Goal: Information Seeking & Learning: Check status

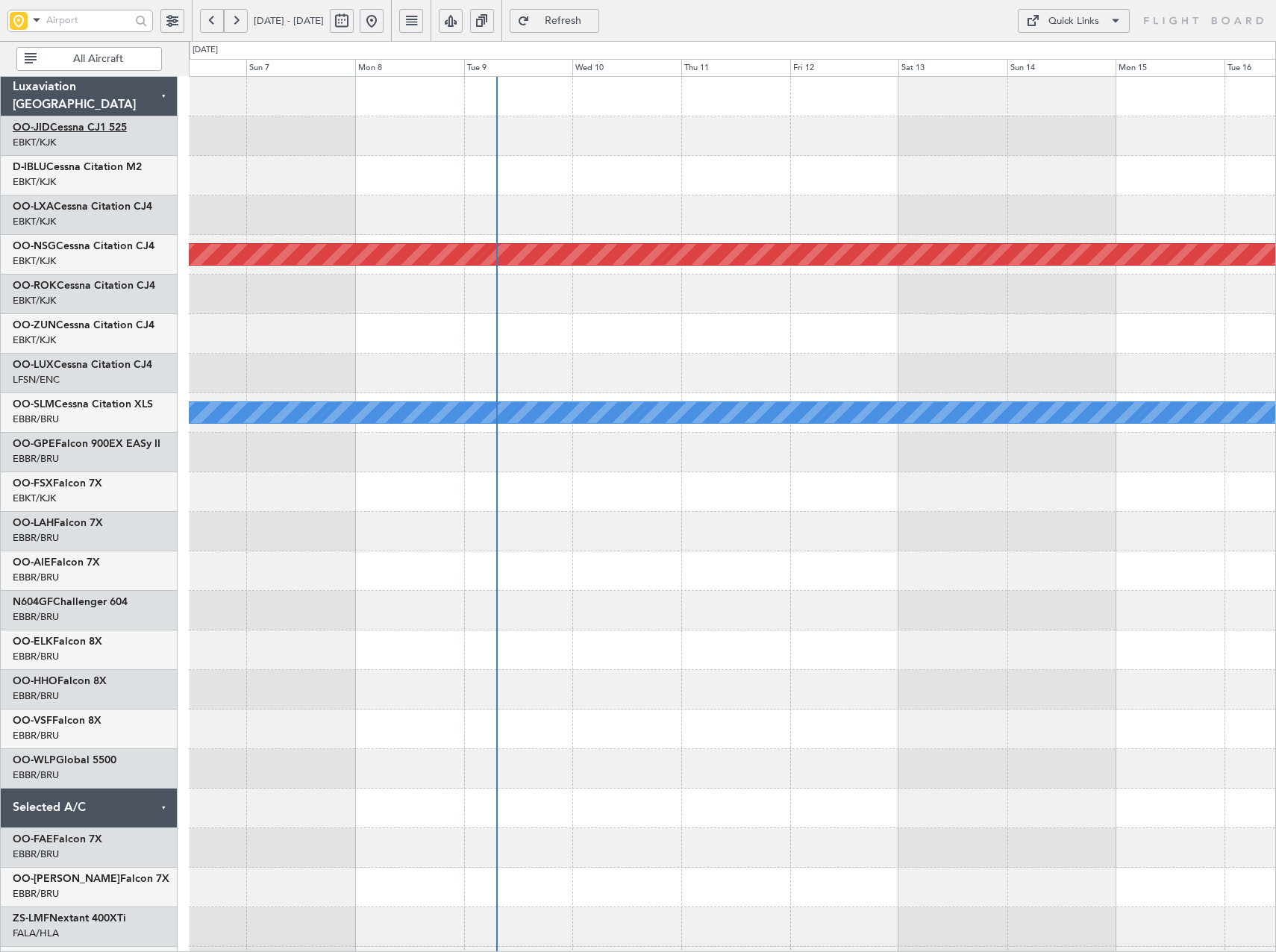
click at [81, 126] on link "OO-JID Cessna CJ1 525" at bounding box center [69, 127] width 114 height 11
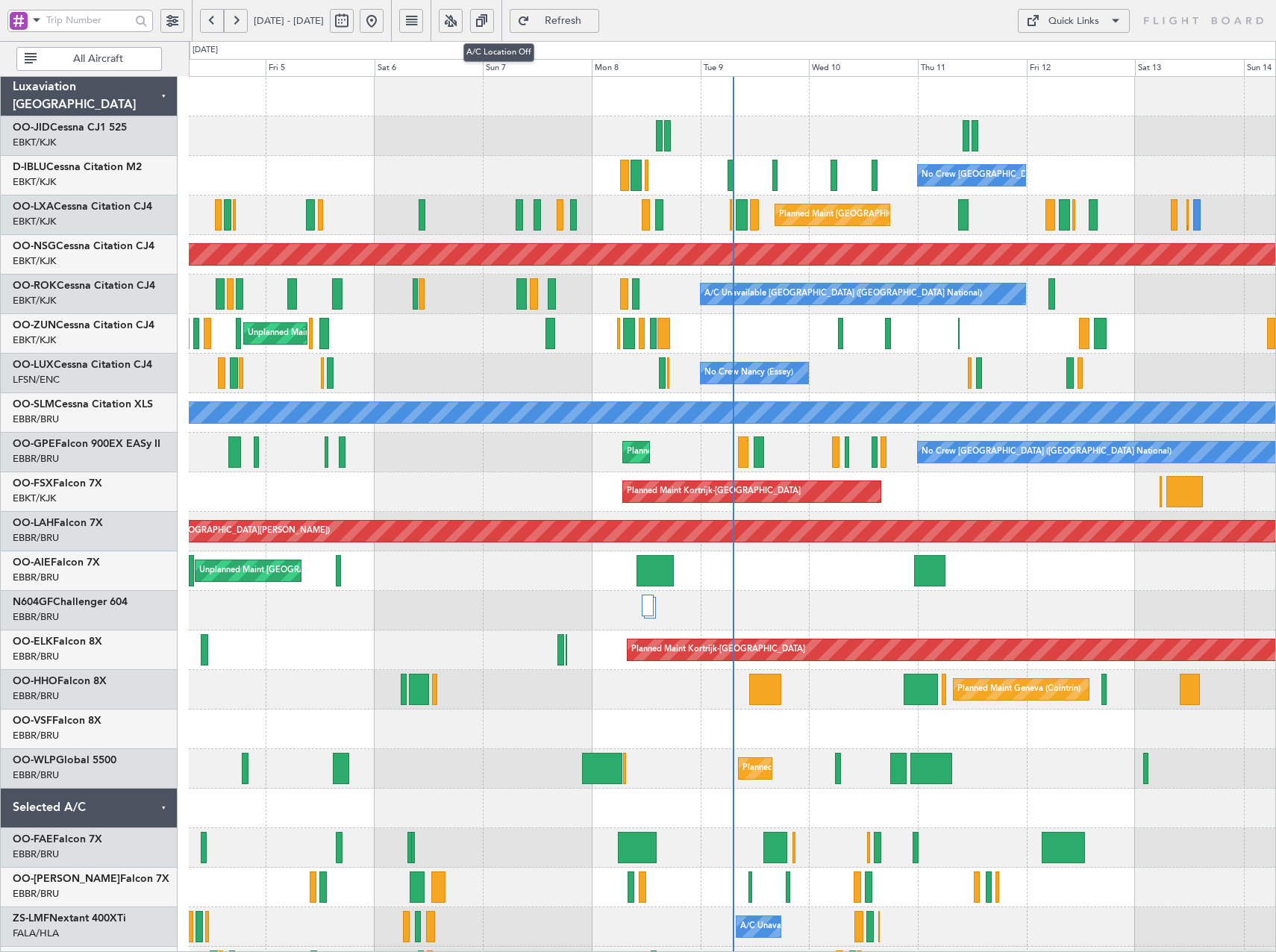
click at [463, 23] on button at bounding box center [450, 21] width 24 height 24
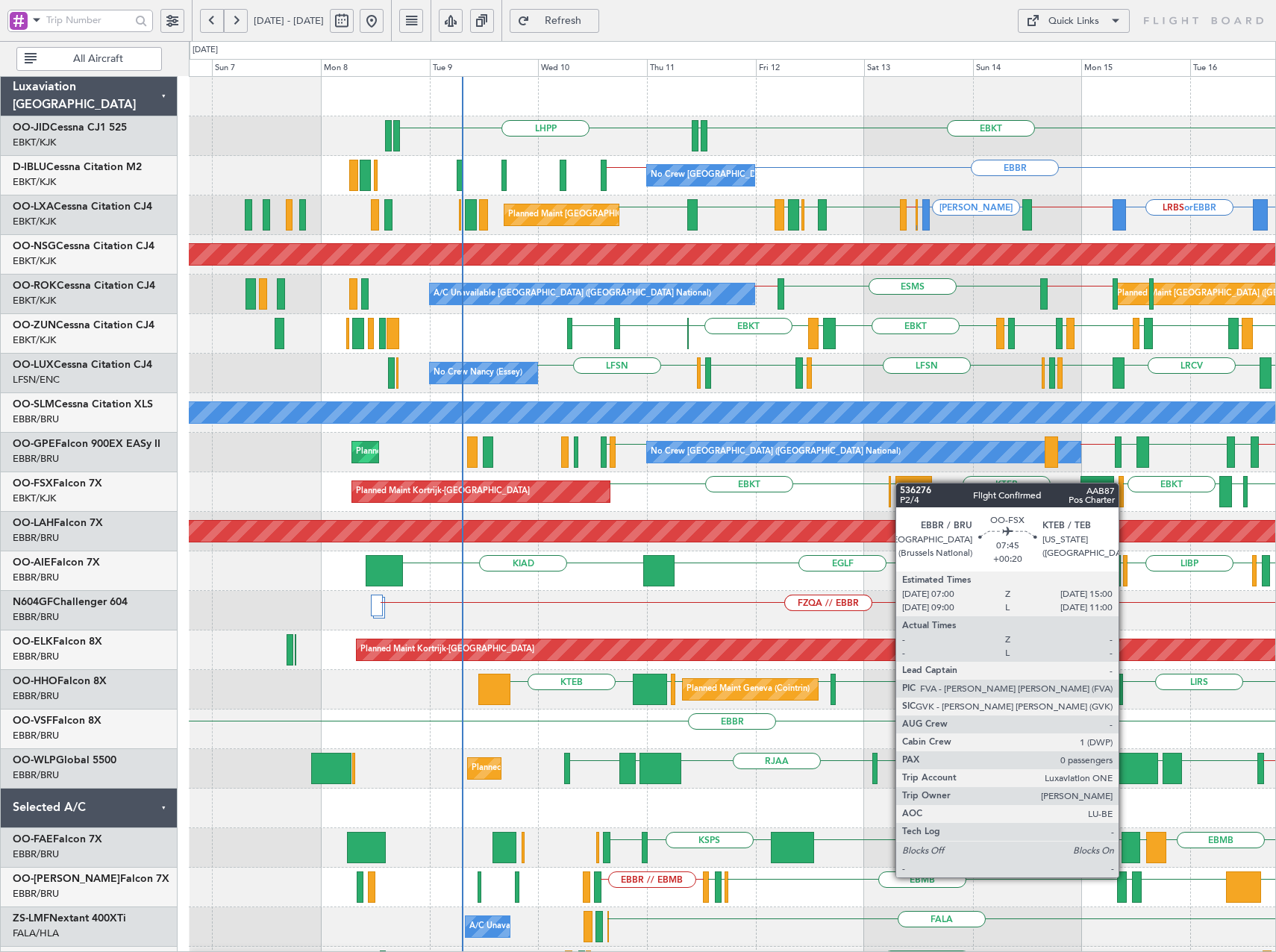
click at [903, 483] on div "EBKT EDDN LHPP [GEOGRAPHIC_DATA] EBKT // EBBR No Crew [GEOGRAPHIC_DATA] (Brusse…" at bounding box center [732, 610] width 1086 height 1067
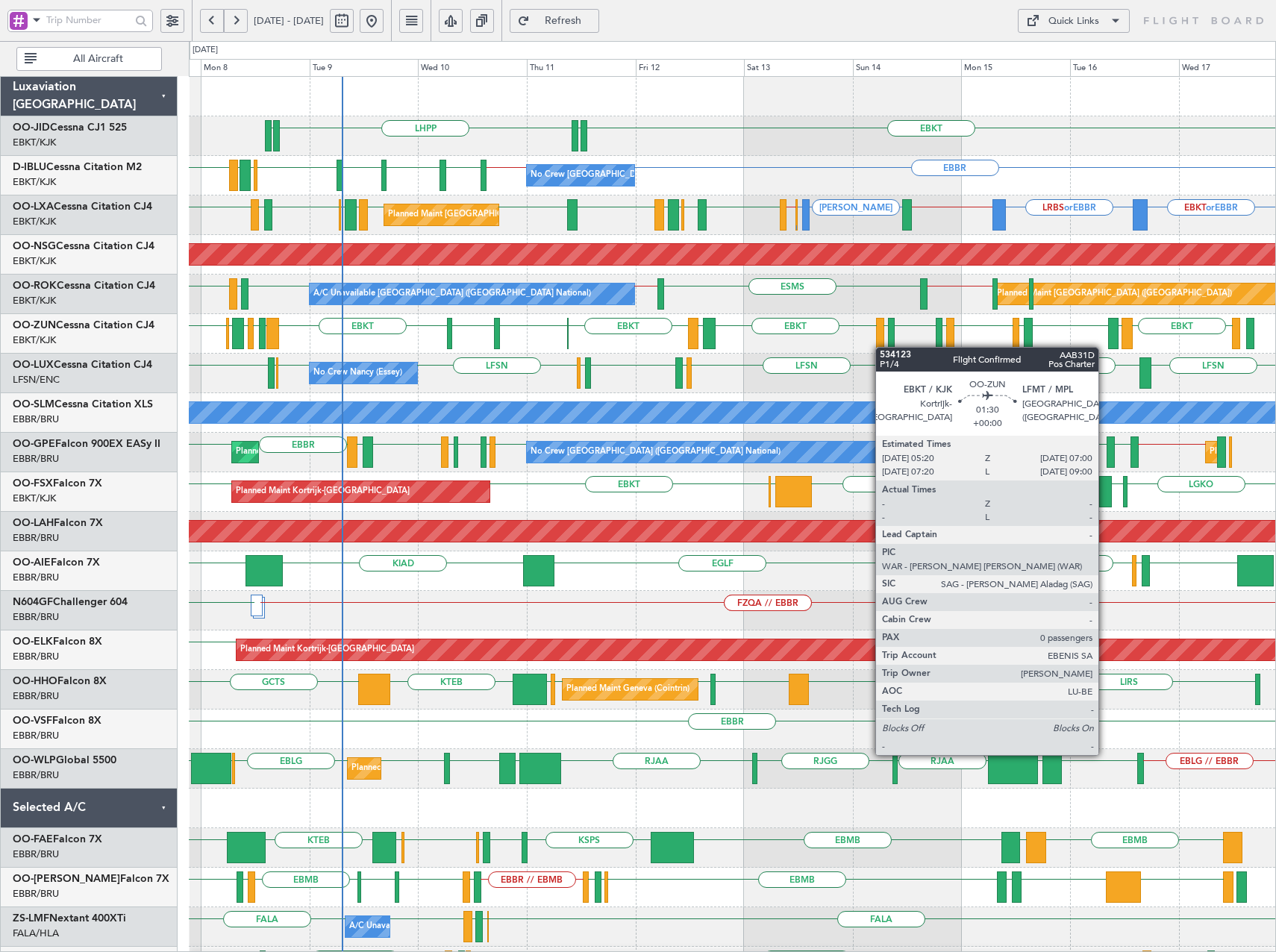
click at [883, 347] on div "EBKT EDDN LHPP EDDN No Crew [GEOGRAPHIC_DATA] (Brussels National) [GEOGRAPHIC_D…" at bounding box center [732, 591] width 1086 height 1028
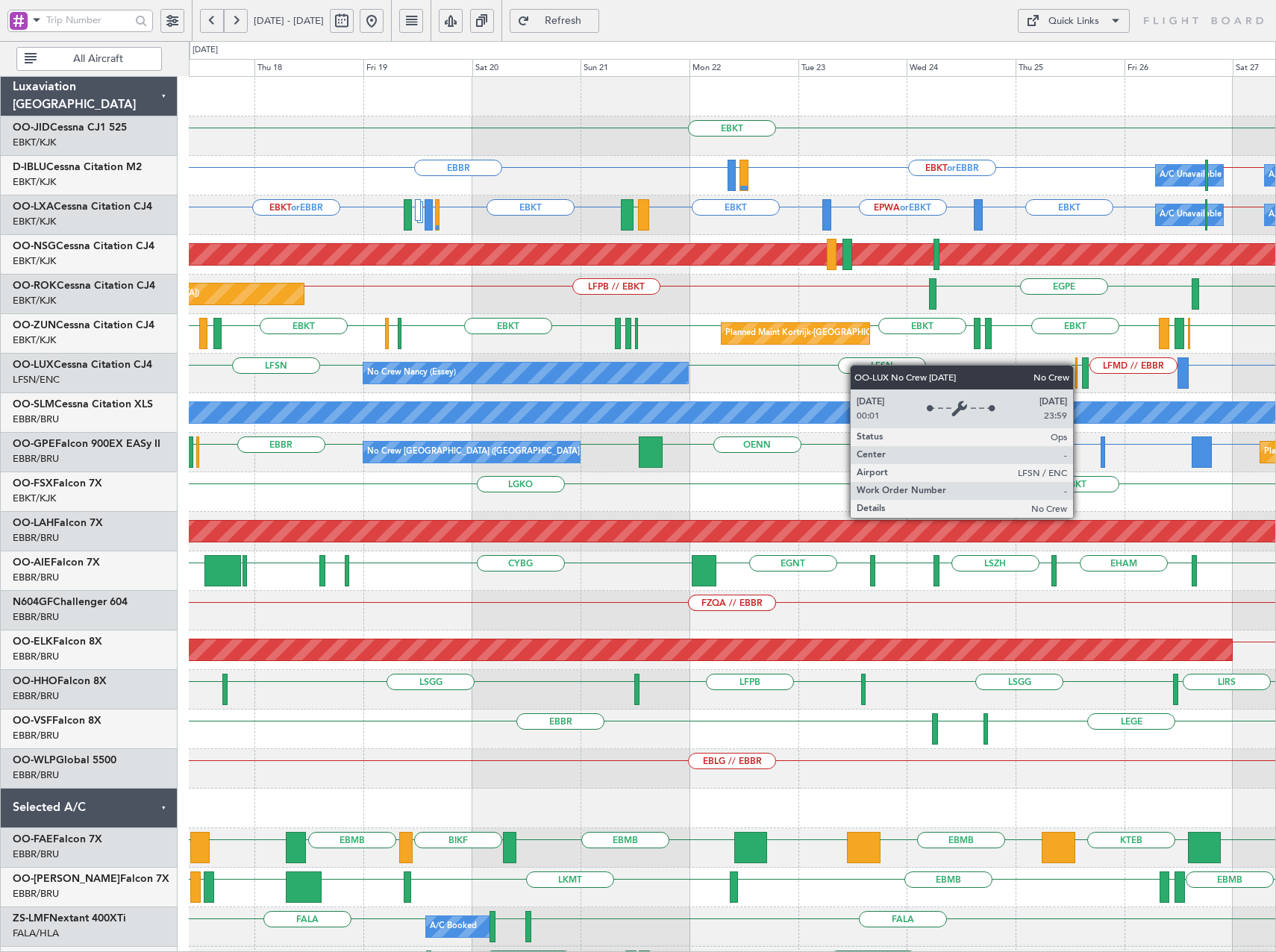
click at [597, 366] on div "EBKT Planned Maint [GEOGRAPHIC_DATA]-[GEOGRAPHIC_DATA] [GEOGRAPHIC_DATA] EBKT o…" at bounding box center [732, 591] width 1086 height 1028
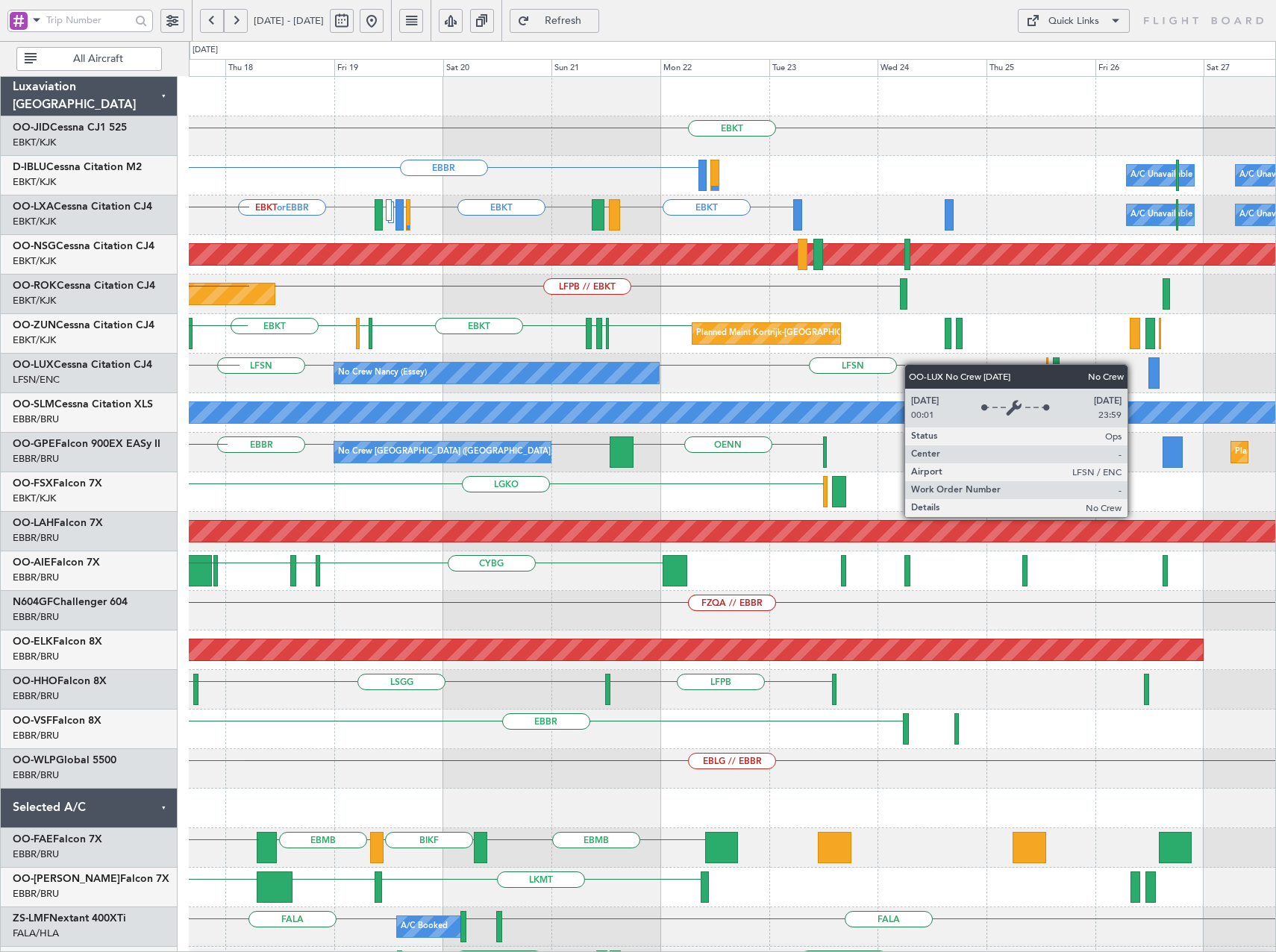
click at [520, 379] on div "EBKT Planned Maint [GEOGRAPHIC_DATA]-[GEOGRAPHIC_DATA] [GEOGRAPHIC_DATA] A/C Un…" at bounding box center [732, 591] width 1086 height 1028
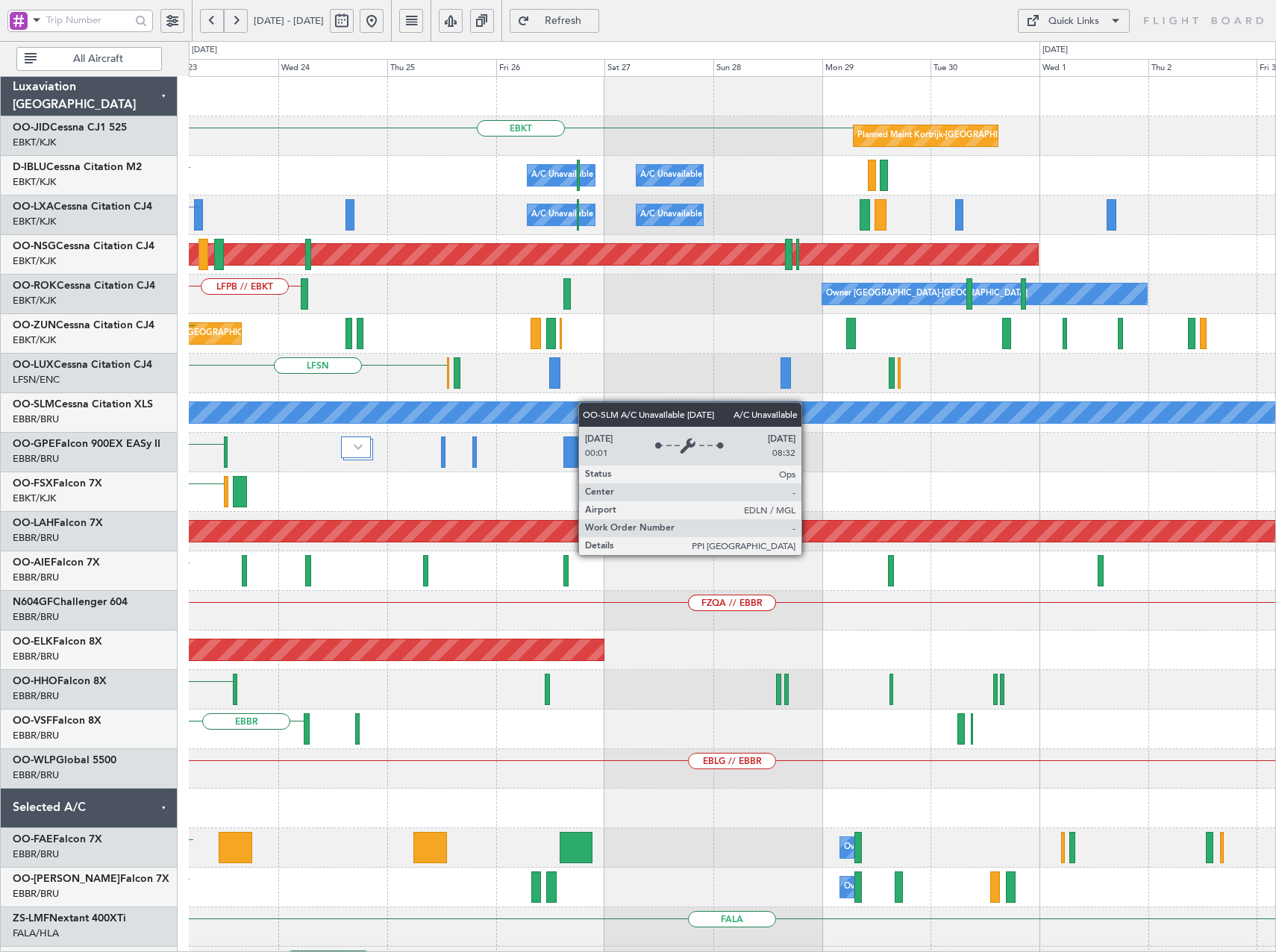
click at [473, 412] on div "EBKT Planned Maint [GEOGRAPHIC_DATA]-[GEOGRAPHIC_DATA] A/C Unavailable [GEOGRAP…" at bounding box center [732, 591] width 1086 height 1028
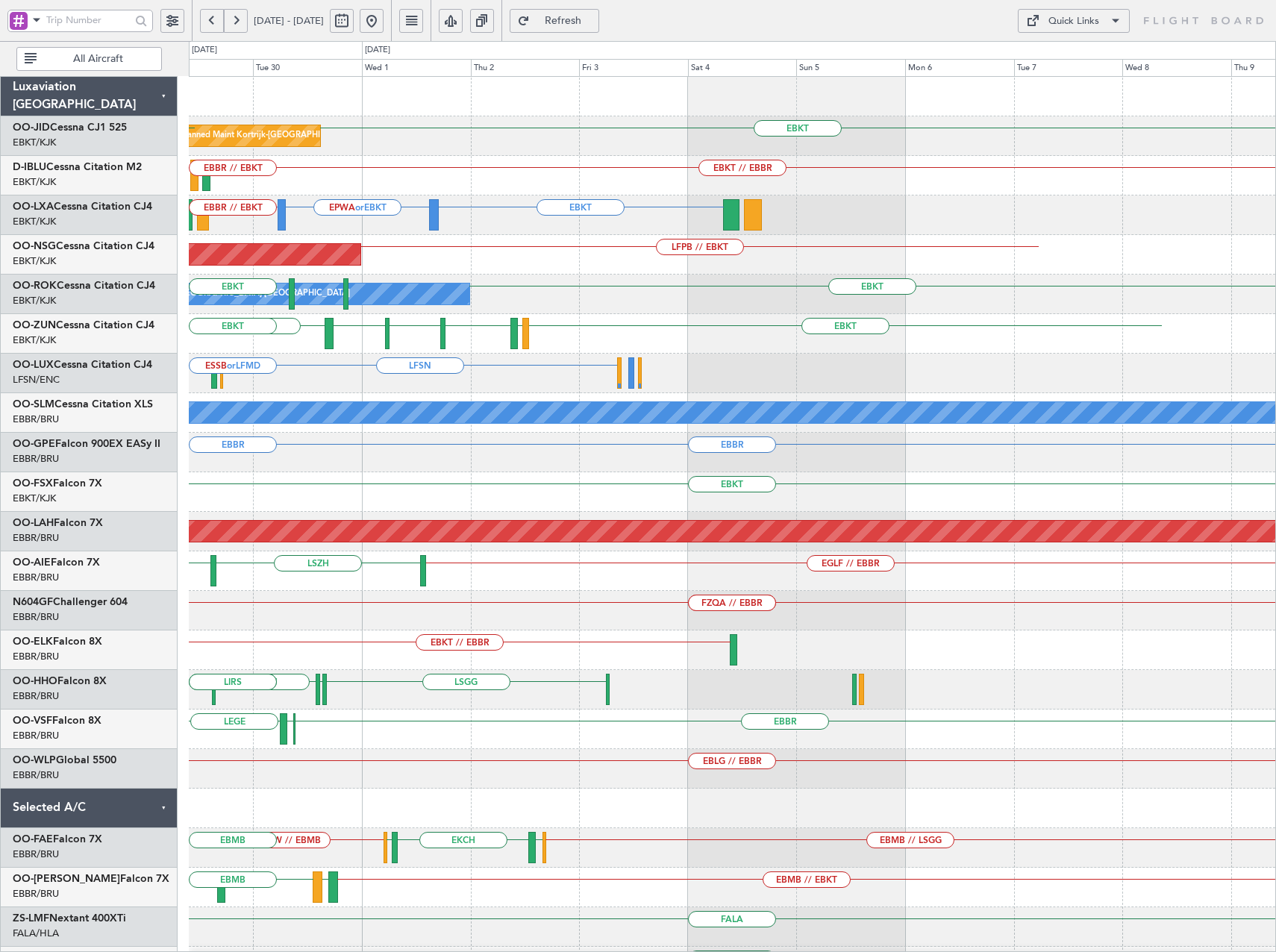
click at [355, 453] on div "Planned Maint Kortrijk-[GEOGRAPHIC_DATA] EBKT EBKT EBKT // EBBR LFTH EBKT A/C U…" at bounding box center [732, 551] width 1086 height 949
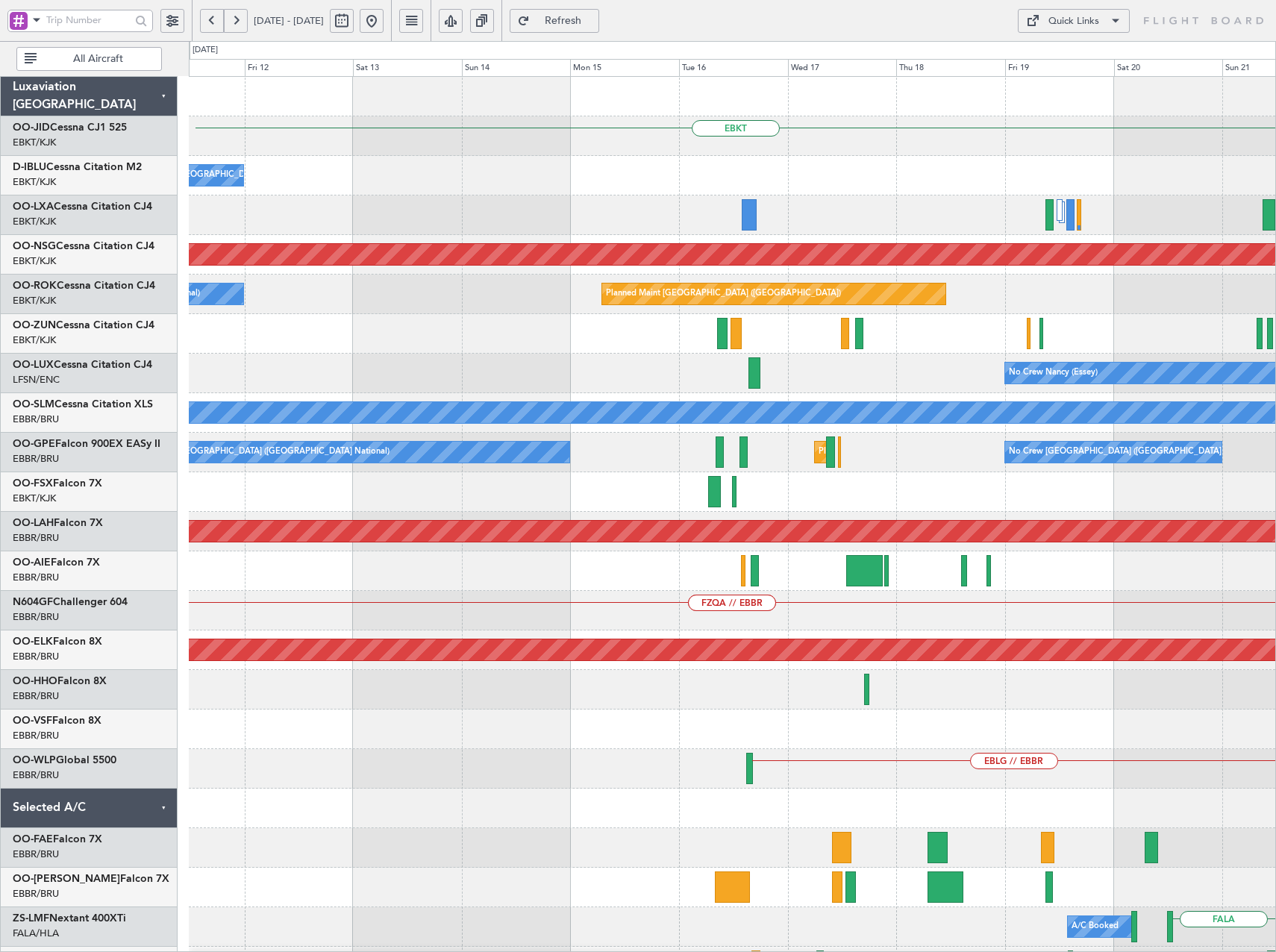
click at [1275, 403] on html "[DATE] - [DATE] Refresh Quick Links All Aircraft EBKT No Crew [GEOGRAPHIC_DATA]…" at bounding box center [638, 476] width 1276 height 952
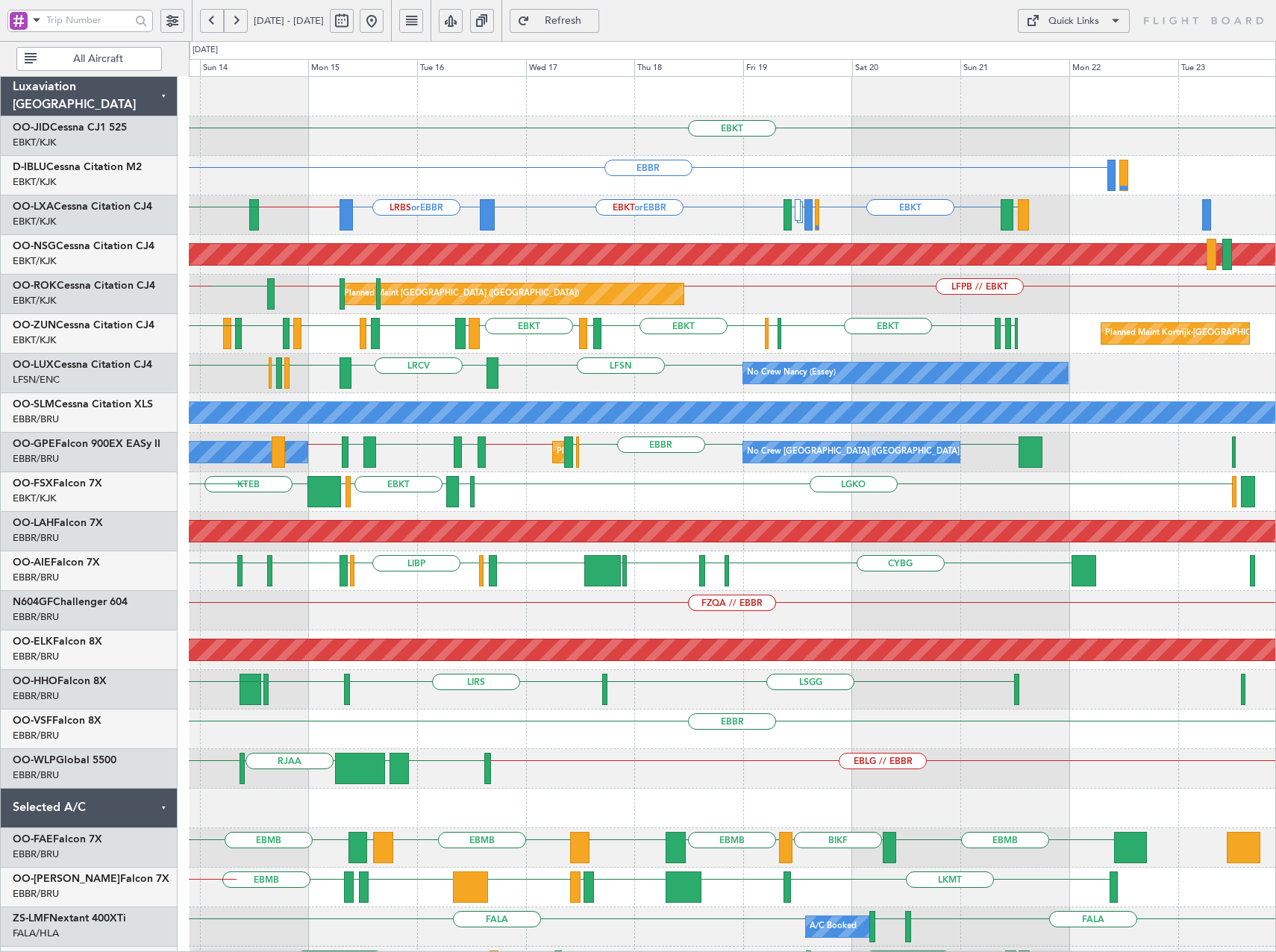
click at [629, 356] on div "EBKT EDDN [GEOGRAPHIC_DATA] A/C Unavailable [GEOGRAPHIC_DATA] ([GEOGRAPHIC_DATA…" at bounding box center [732, 591] width 1086 height 1028
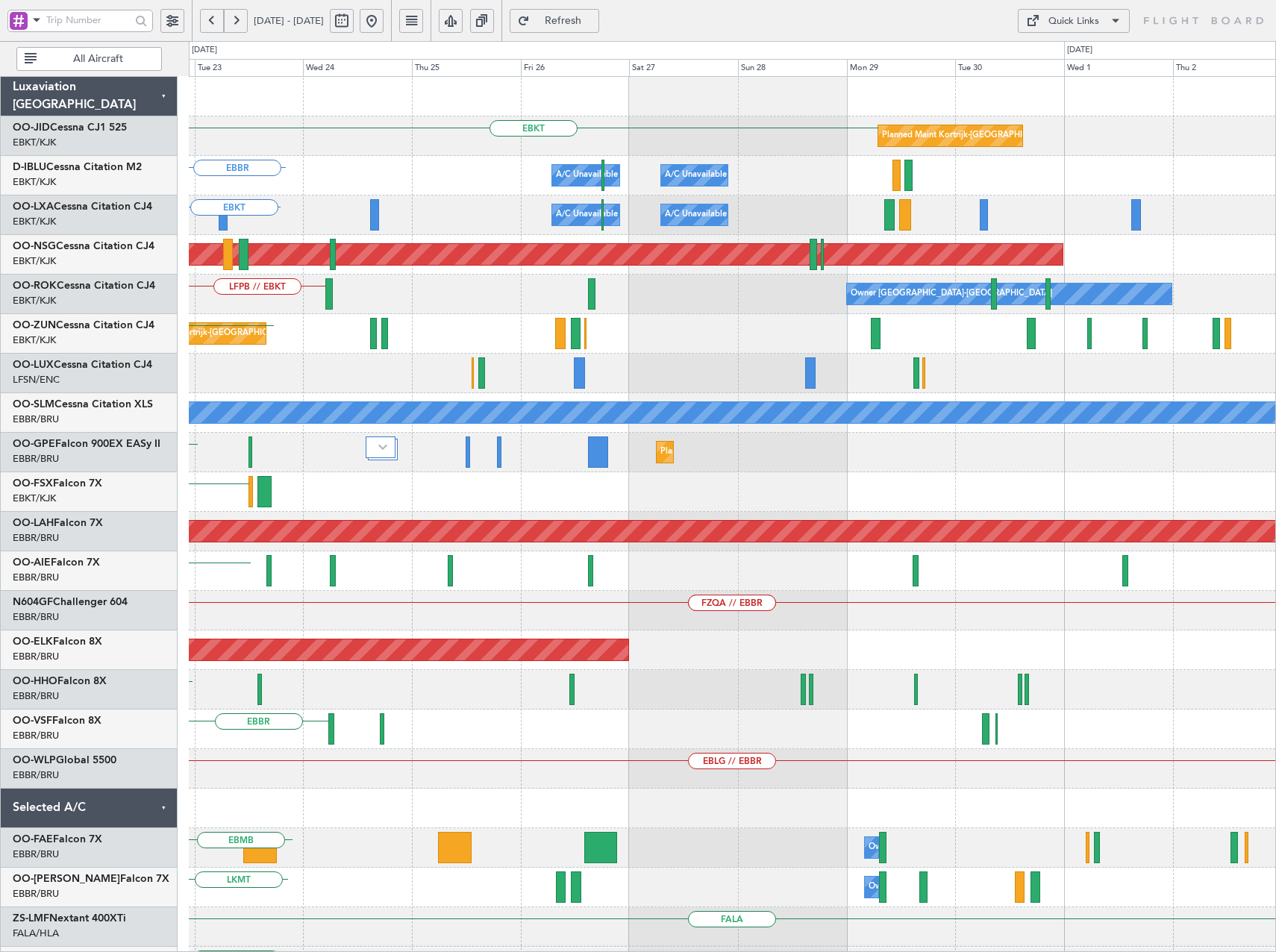
click at [129, 329] on div "EBKT Planned Maint [GEOGRAPHIC_DATA]-[GEOGRAPHIC_DATA] A/C Unavailable [GEOGRAP…" at bounding box center [638, 497] width 1276 height 911
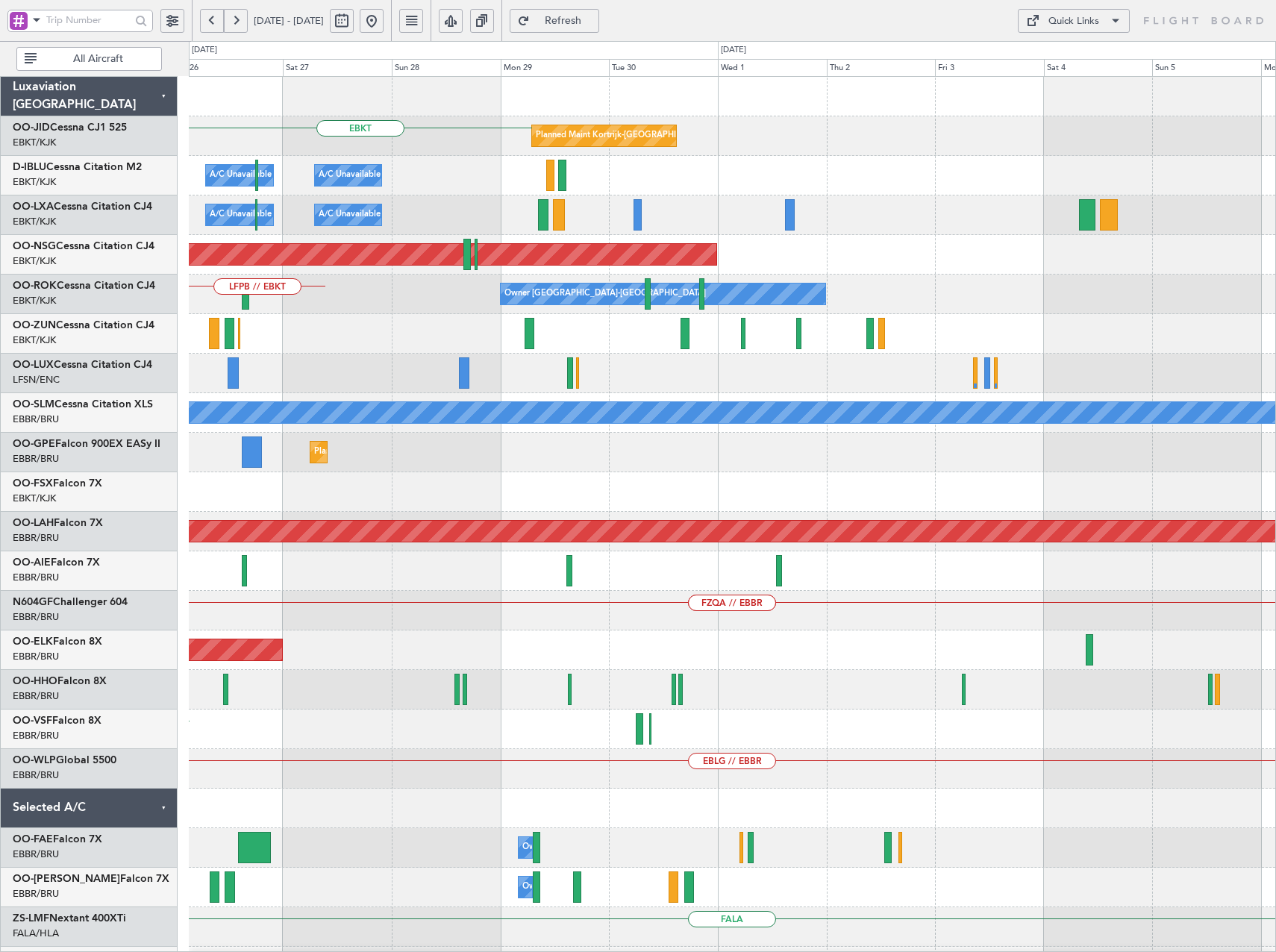
click at [40, 329] on div "EBKT Planned Maint [GEOGRAPHIC_DATA]-[GEOGRAPHIC_DATA] A/C Unavailable [GEOGRAP…" at bounding box center [638, 497] width 1276 height 911
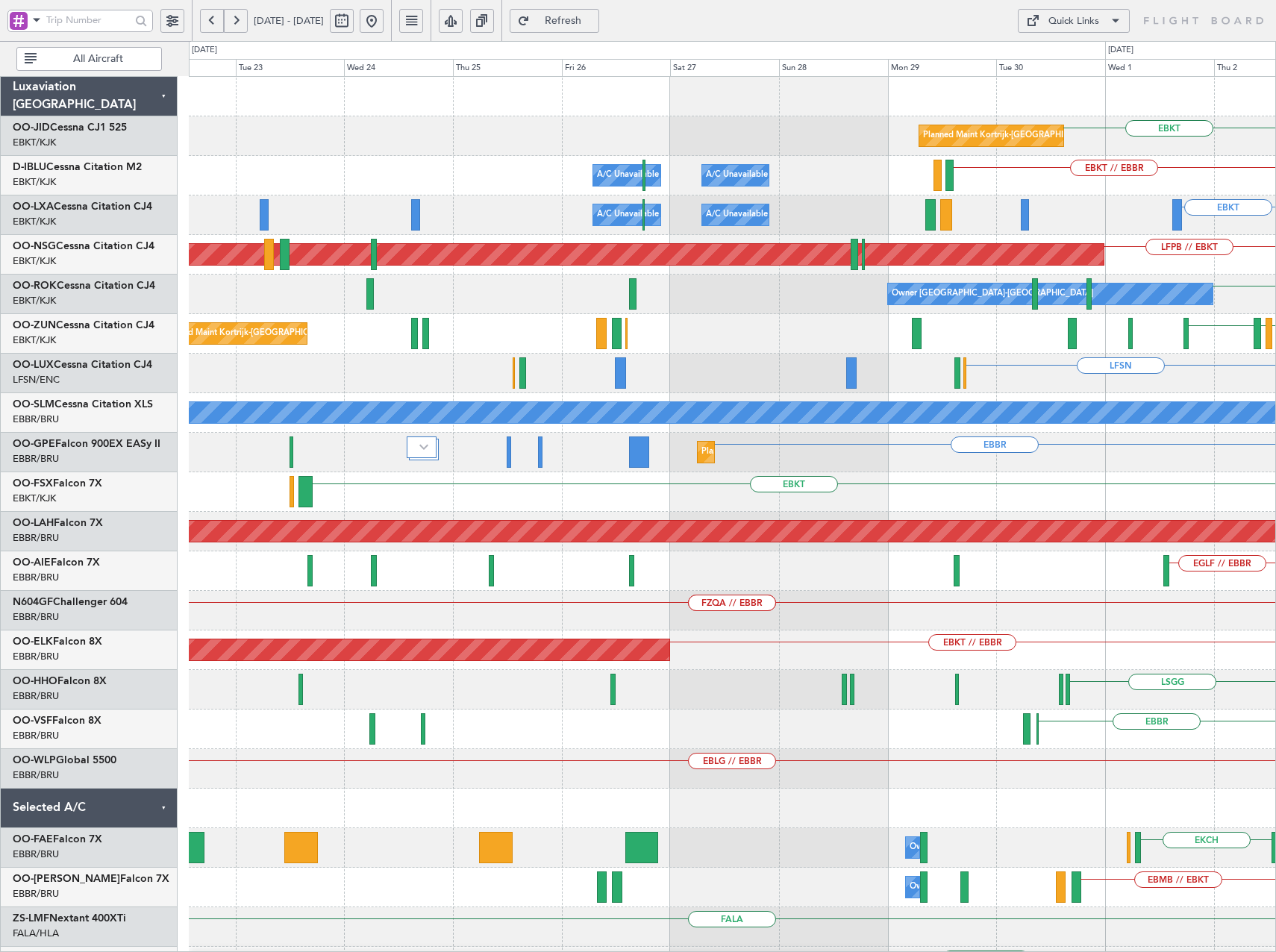
click at [1275, 493] on html "[DATE] - [DATE] Refresh Quick Links All Aircraft EBKT Planned Maint [GEOGRAPHIC…" at bounding box center [638, 476] width 1276 height 952
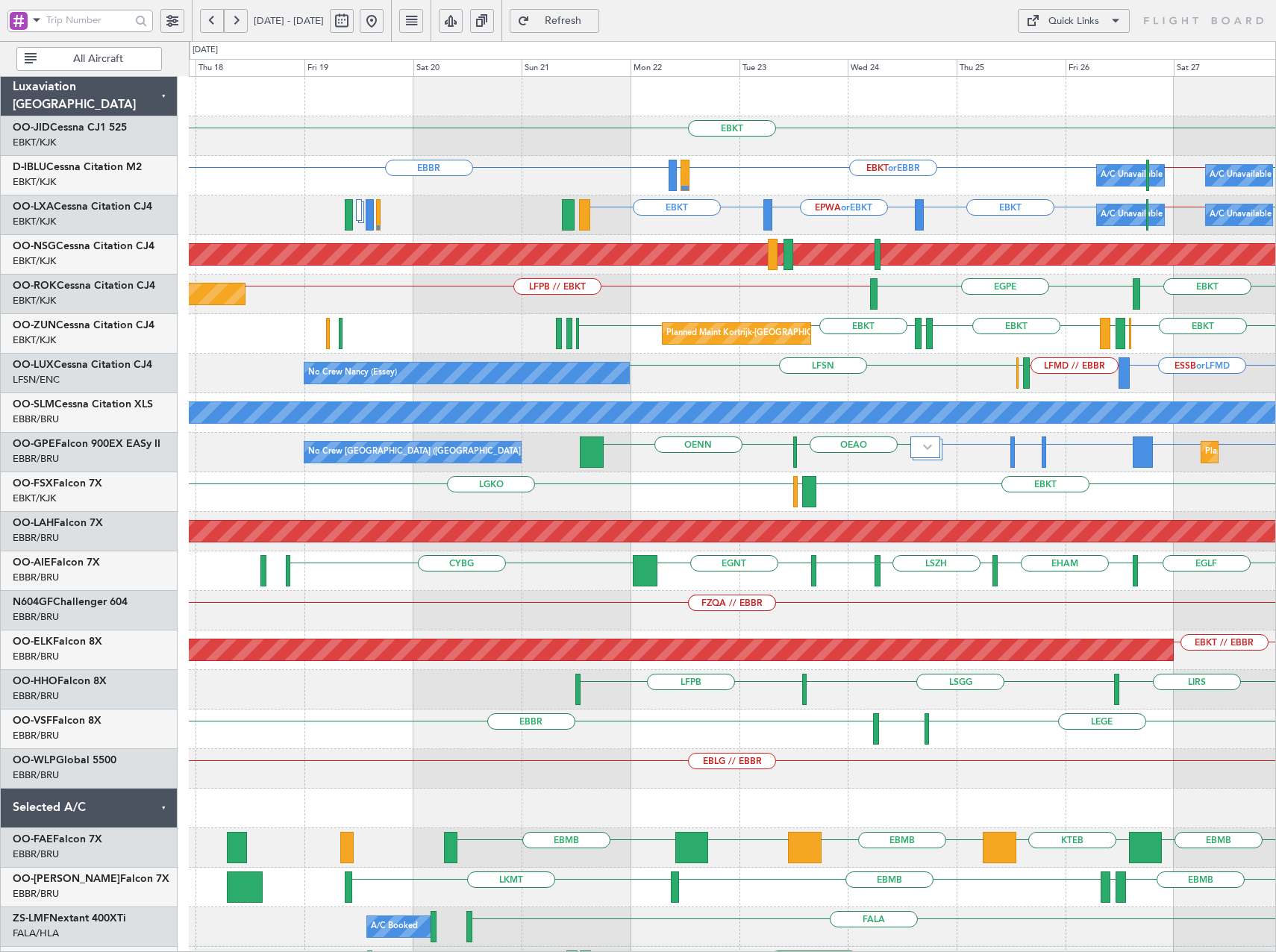
click at [1029, 432] on div "EBKT Planned Maint [GEOGRAPHIC_DATA]-[GEOGRAPHIC_DATA] A/C Unavailable [GEOGRAP…" at bounding box center [732, 551] width 1086 height 949
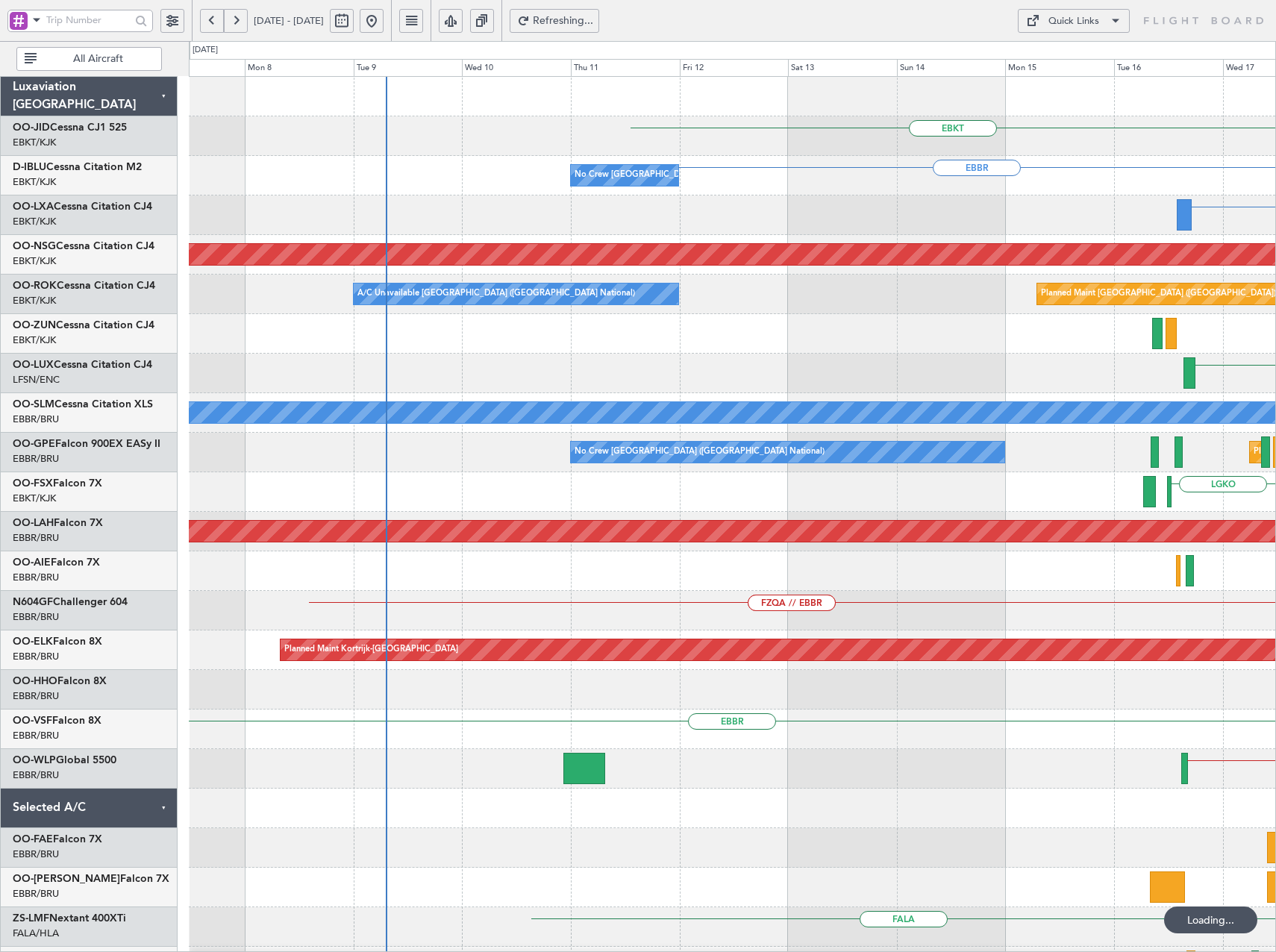
click at [1275, 422] on html "[DATE] - [DATE] Refreshing... Quick Links All Aircraft EBKT [GEOGRAPHIC_DATA] N…" at bounding box center [638, 476] width 1276 height 952
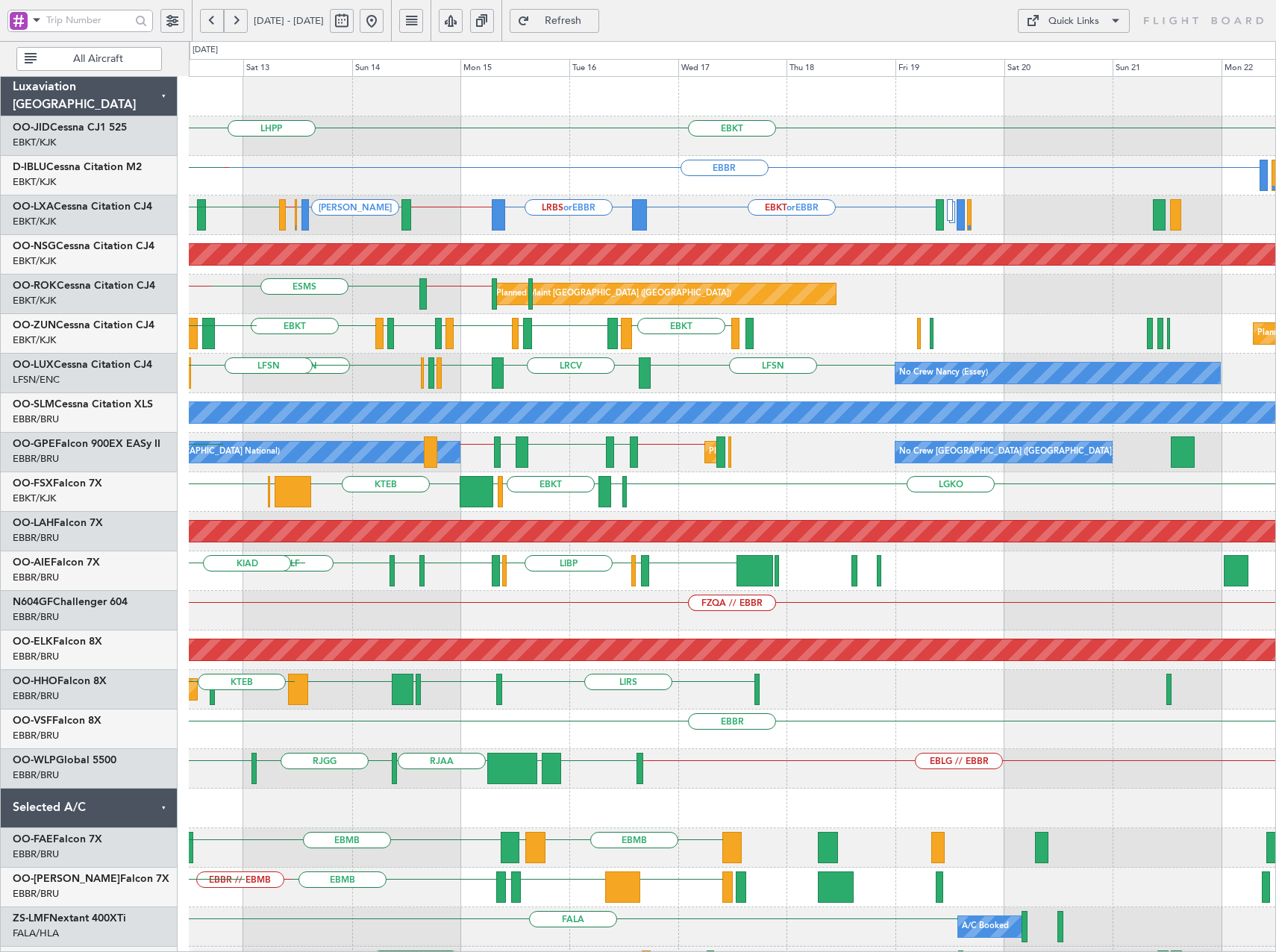
click at [587, 332] on div "EBKT EDDN LHPP [GEOGRAPHIC_DATA] No Crew [GEOGRAPHIC_DATA] (Brussels National) …" at bounding box center [732, 591] width 1086 height 1028
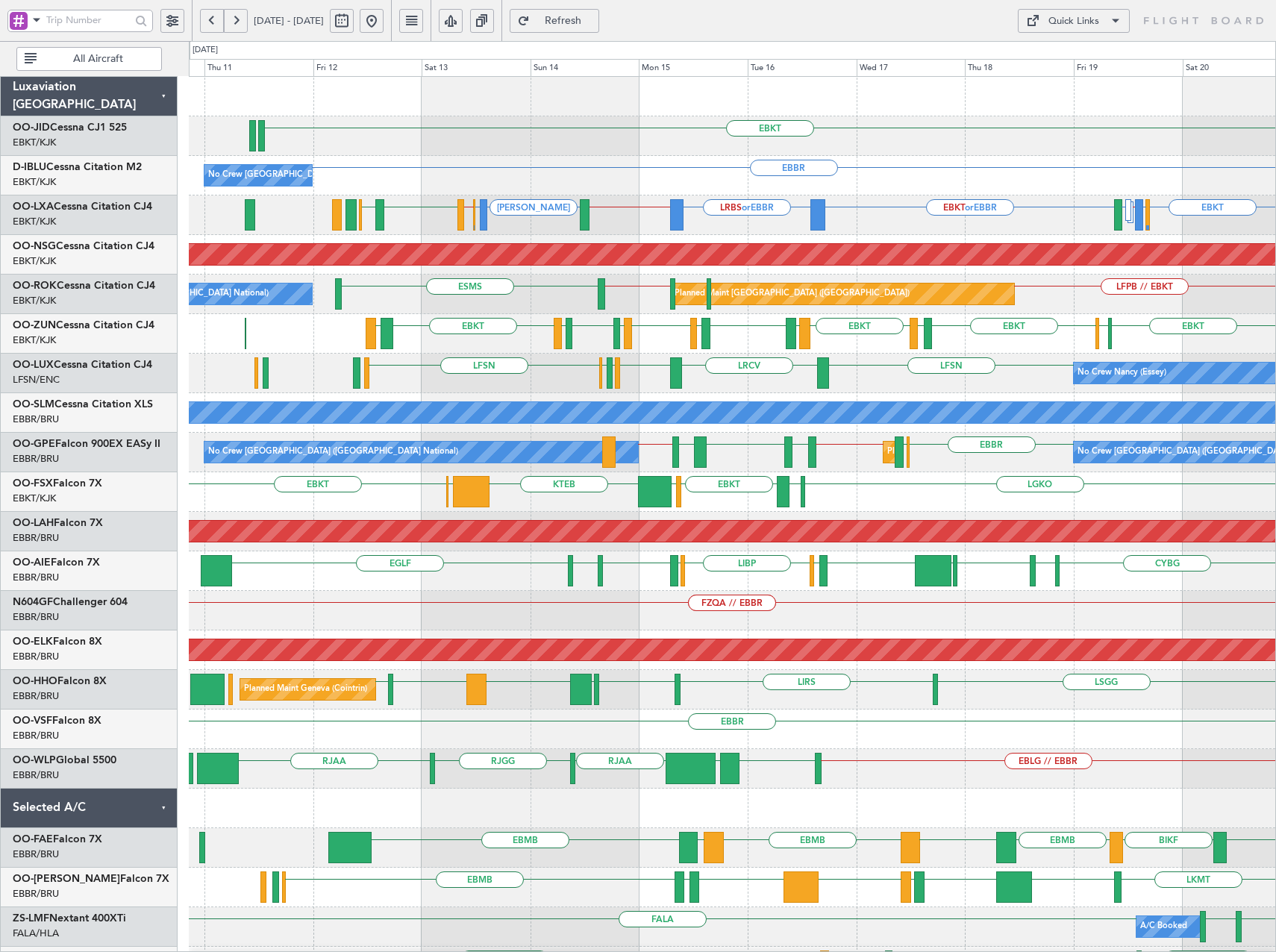
click at [650, 344] on div "EBKT [GEOGRAPHIC_DATA] No Crew [GEOGRAPHIC_DATA] (Brussels National) LIRQ or EB…" at bounding box center [732, 591] width 1086 height 1028
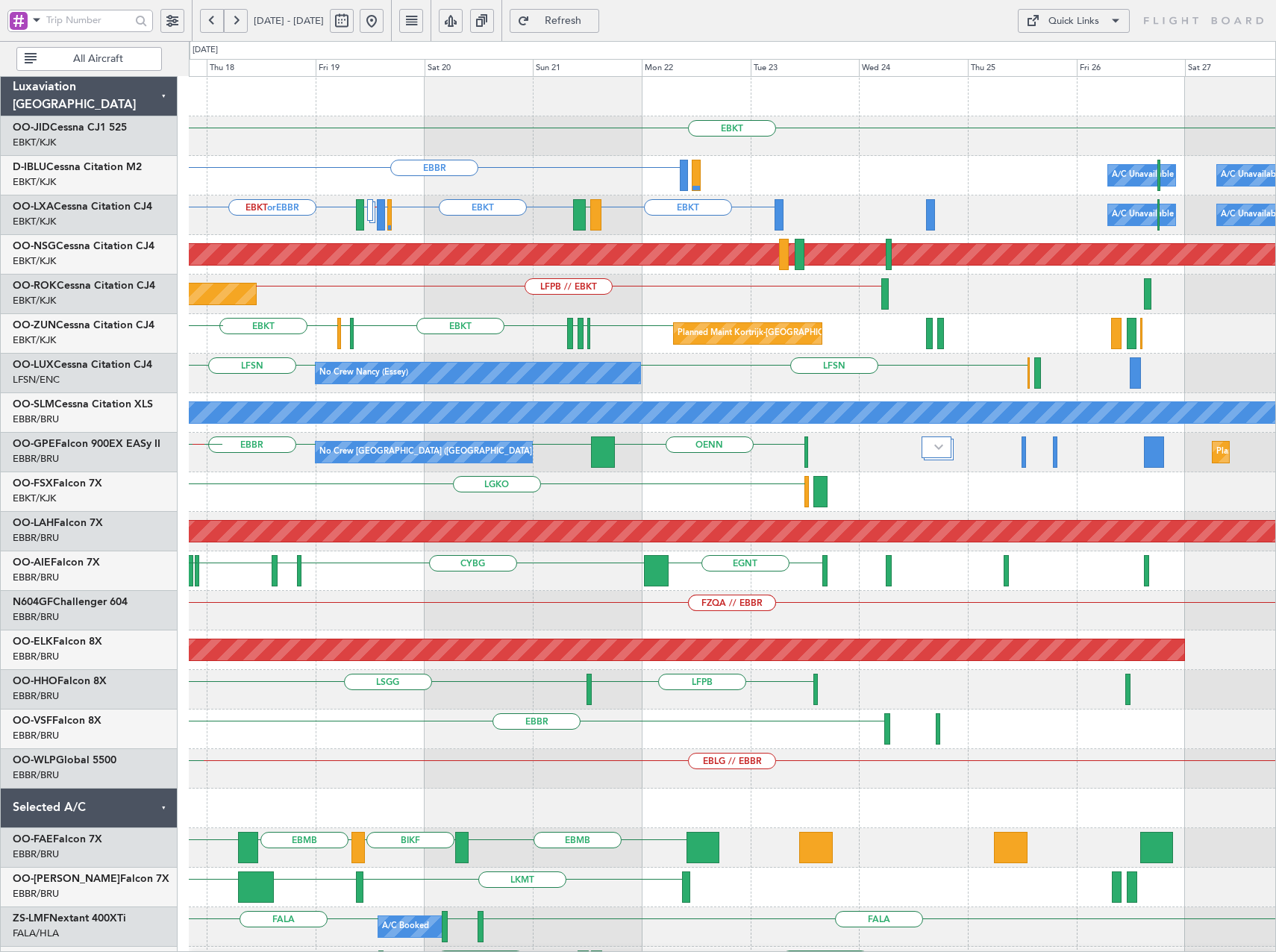
click at [375, 331] on div "EBKT Planned Maint [GEOGRAPHIC_DATA]-[GEOGRAPHIC_DATA] [GEOGRAPHIC_DATA] A/C Un…" at bounding box center [732, 591] width 1086 height 1028
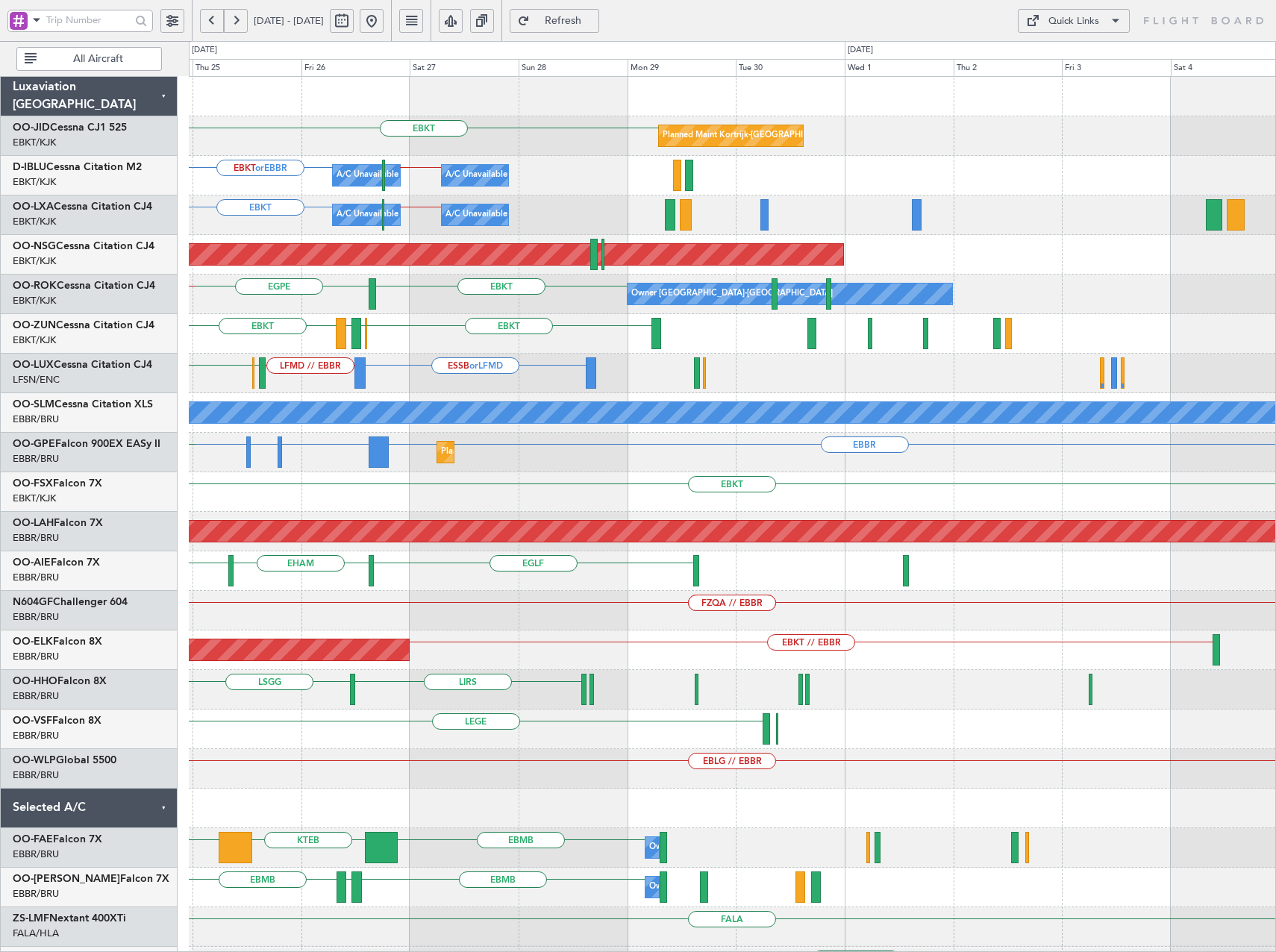
click at [246, 329] on div "EBKT Planned Maint [GEOGRAPHIC_DATA]-[GEOGRAPHIC_DATA] A/C Unavailable [GEOGRAP…" at bounding box center [732, 591] width 1086 height 1028
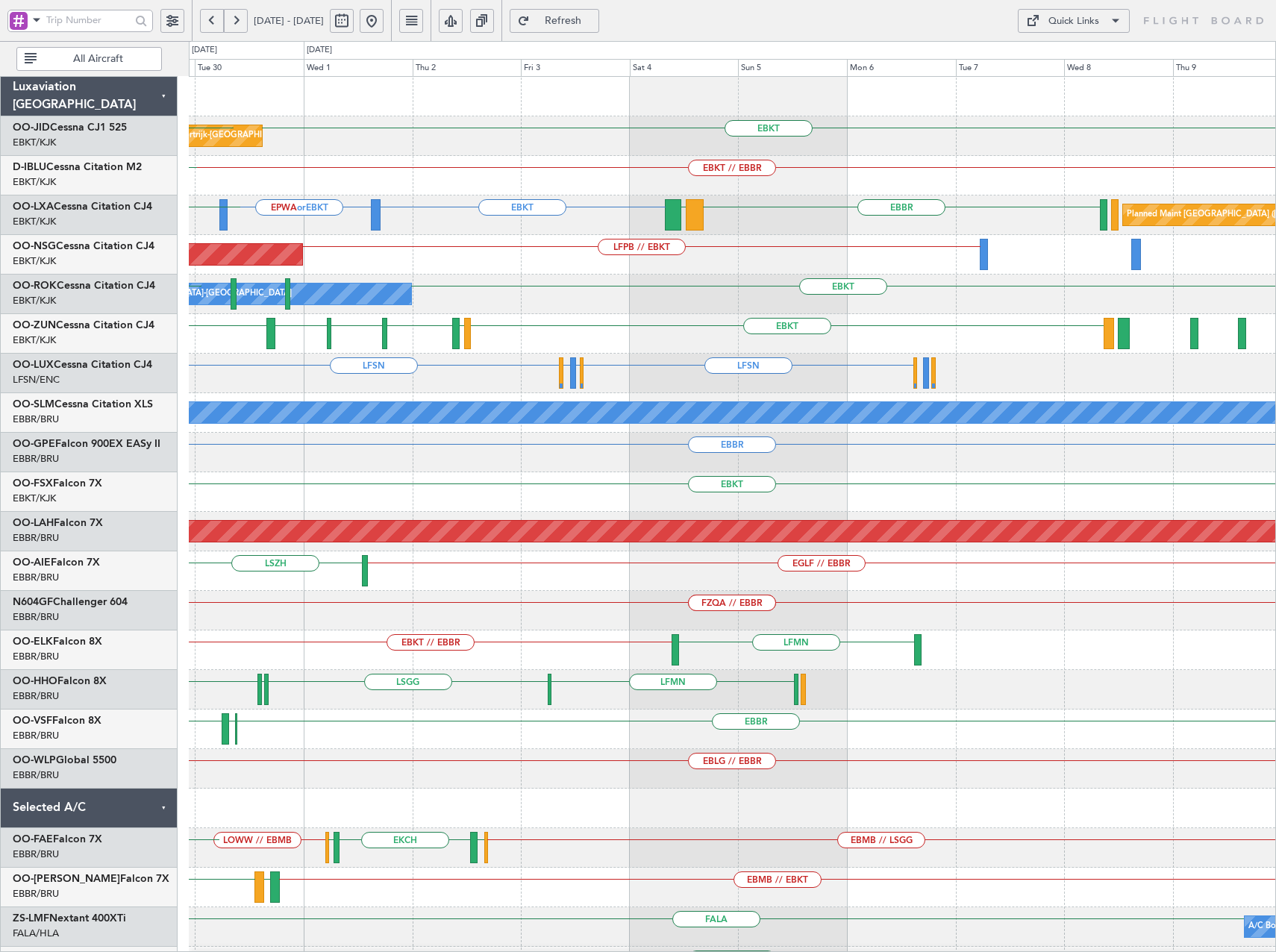
click at [487, 369] on div "Planned Maint Kortrijk-[GEOGRAPHIC_DATA] EBKT EBKT EBKT // EBBR LFTH EBKT A/C U…" at bounding box center [732, 551] width 1086 height 949
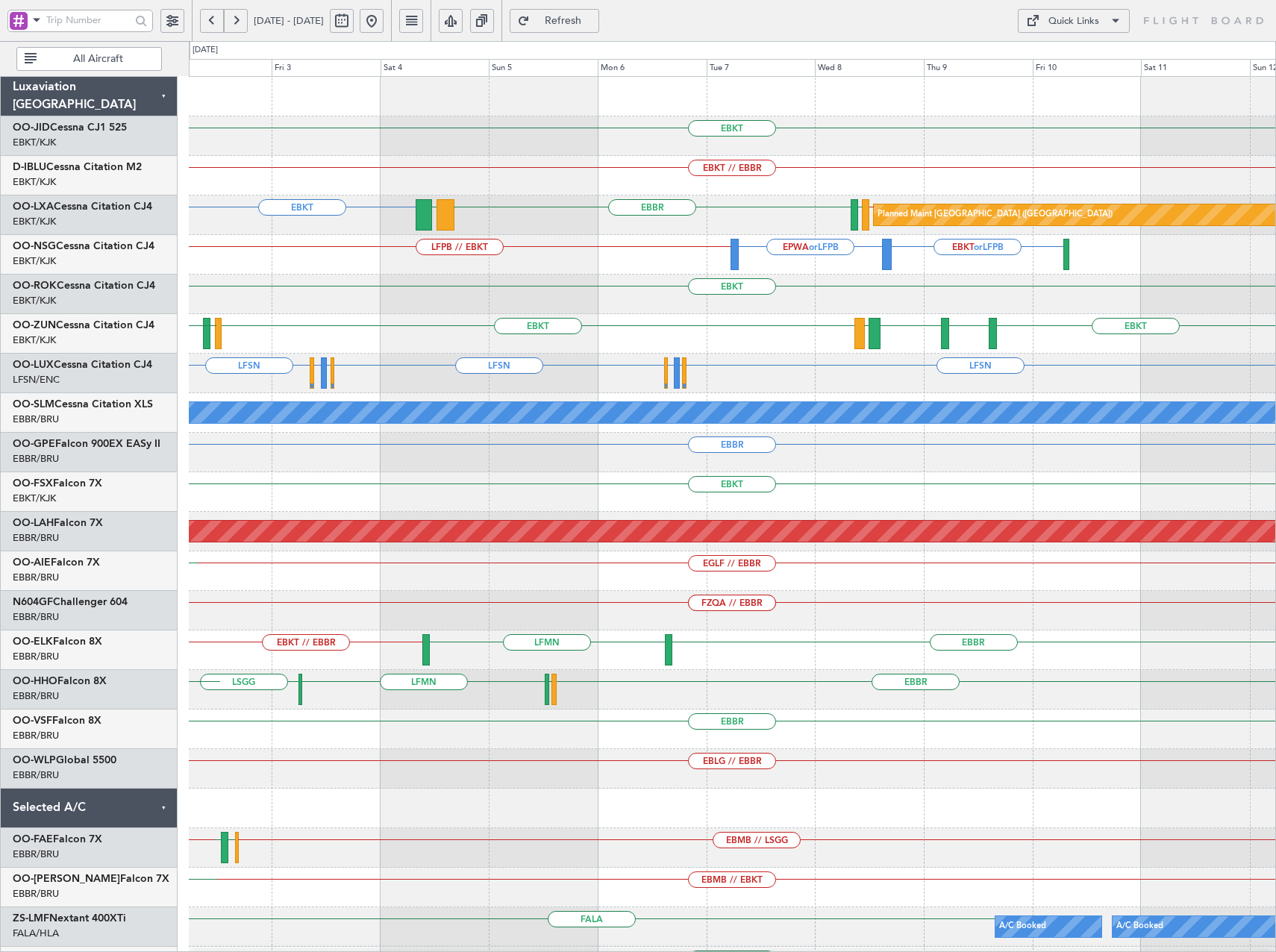
click at [928, 401] on div "EBKT Planned Maint [GEOGRAPHIC_DATA]-[GEOGRAPHIC_DATA] EBKT // EBBR EBKT [GEOGR…" at bounding box center [732, 551] width 1086 height 949
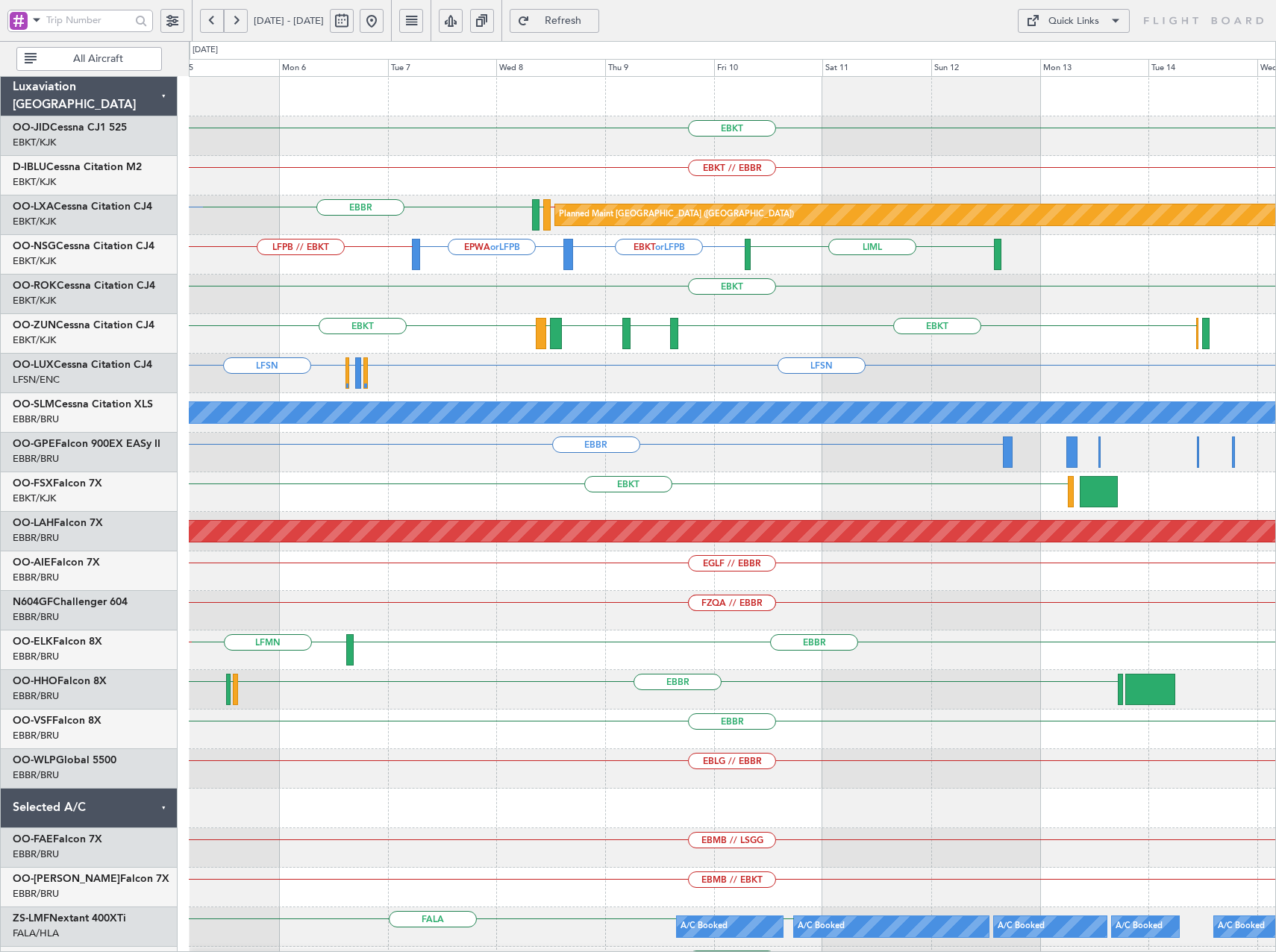
click at [106, 388] on div "EBKT EBKT // EBBR [GEOGRAPHIC_DATA] EBKT // LFPB LFTH Planned Maint [GEOGRAPHIC…" at bounding box center [638, 497] width 1276 height 911
